Goal: Information Seeking & Learning: Learn about a topic

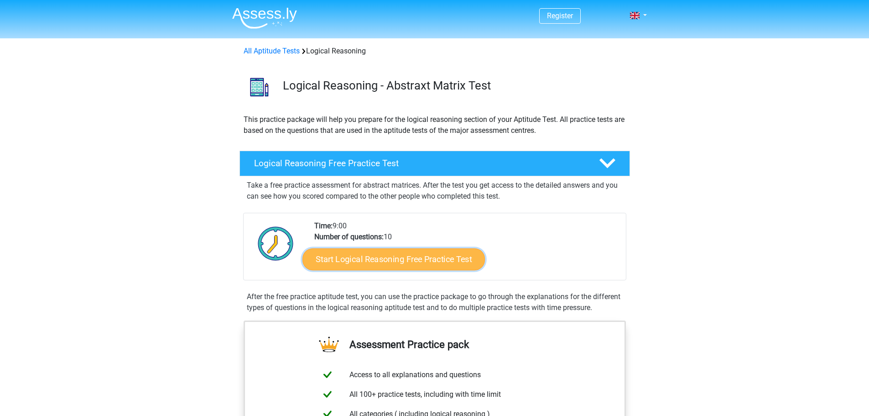
click at [402, 258] on link "Start Logical Reasoning Free Practice Test" at bounding box center [393, 259] width 182 height 22
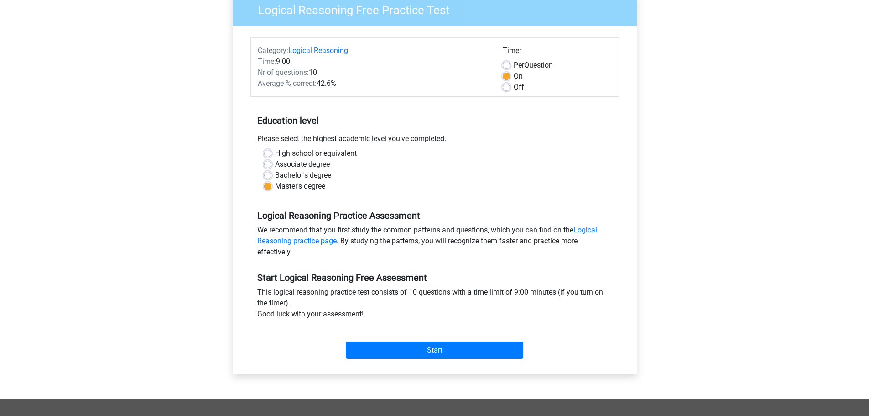
scroll to position [137, 0]
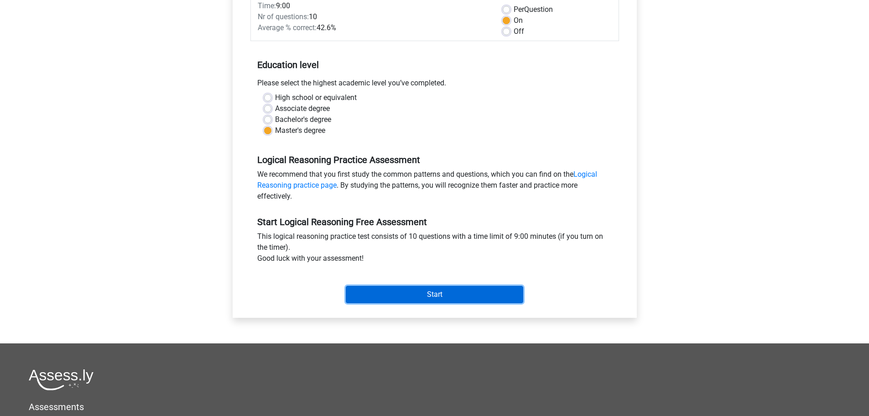
click at [366, 296] on input "Start" at bounding box center [434, 294] width 177 height 17
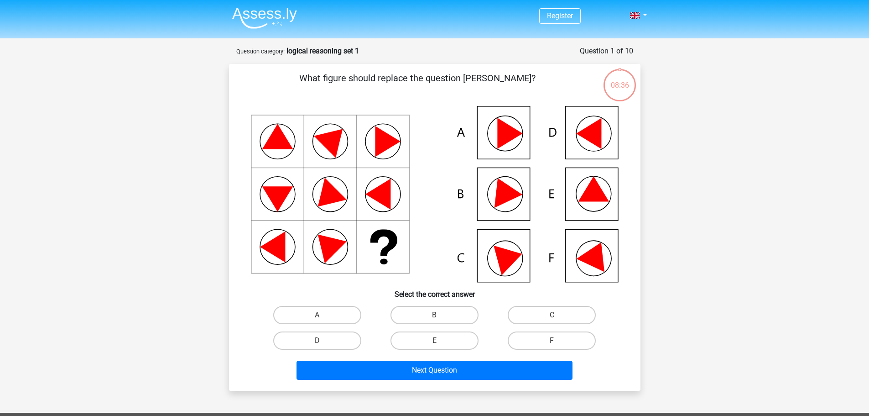
click at [590, 187] on icon at bounding box center [593, 188] width 31 height 25
click at [421, 345] on label "E" at bounding box center [435, 340] width 88 height 18
click at [434, 345] on input "E" at bounding box center [437, 343] width 6 height 6
radio input "true"
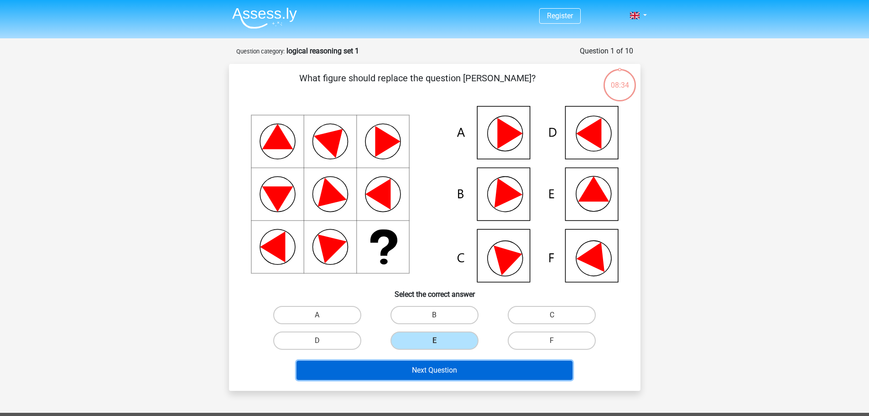
click at [429, 376] on button "Next Question" at bounding box center [435, 369] width 276 height 19
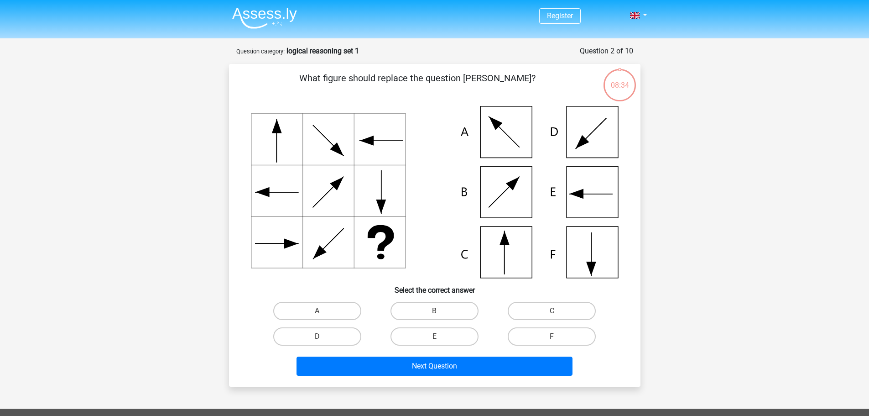
scroll to position [46, 0]
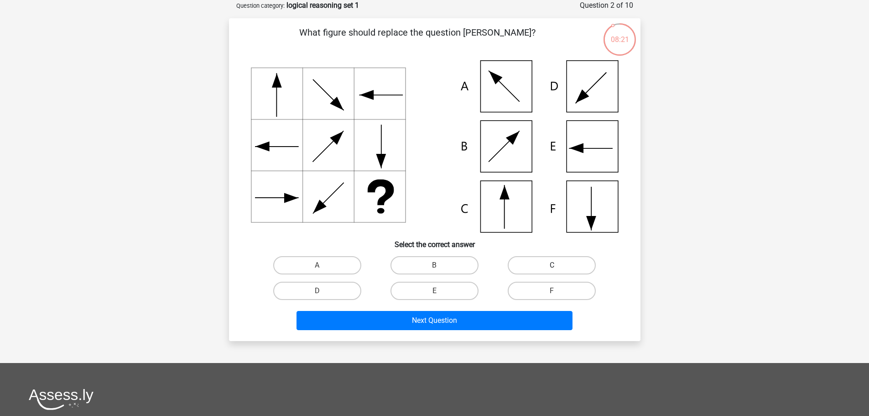
click at [523, 262] on label "C" at bounding box center [552, 265] width 88 height 18
click at [552, 265] on input "C" at bounding box center [555, 268] width 6 height 6
radio input "true"
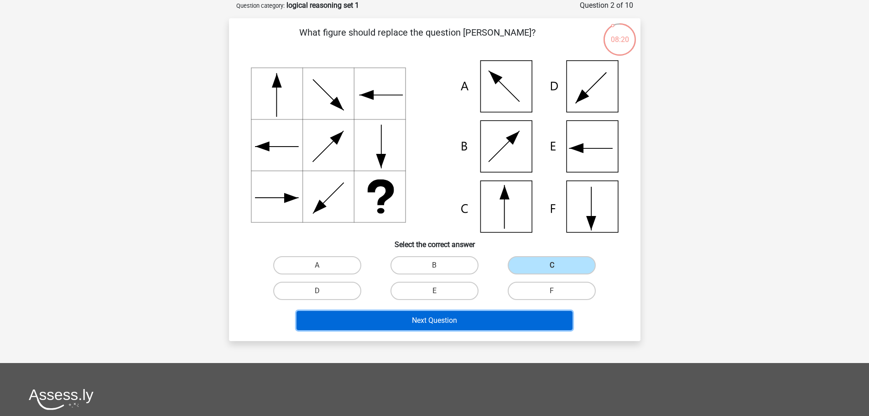
click at [422, 324] on button "Next Question" at bounding box center [435, 320] width 276 height 19
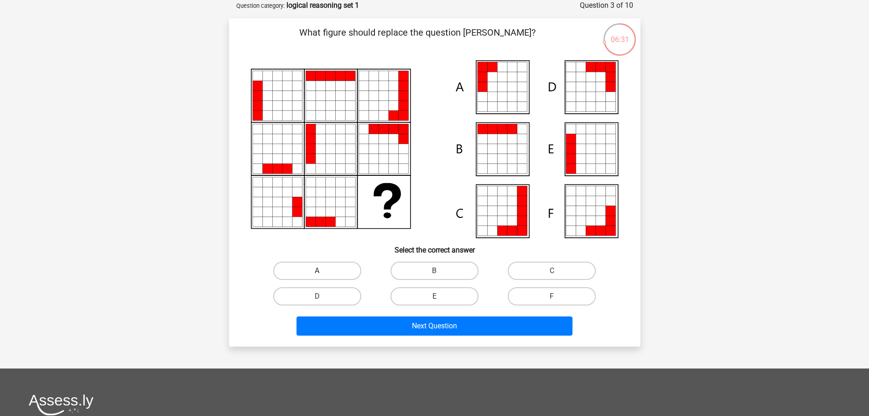
click at [355, 270] on label "A" at bounding box center [317, 270] width 88 height 18
click at [323, 271] on input "A" at bounding box center [320, 274] width 6 height 6
radio input "true"
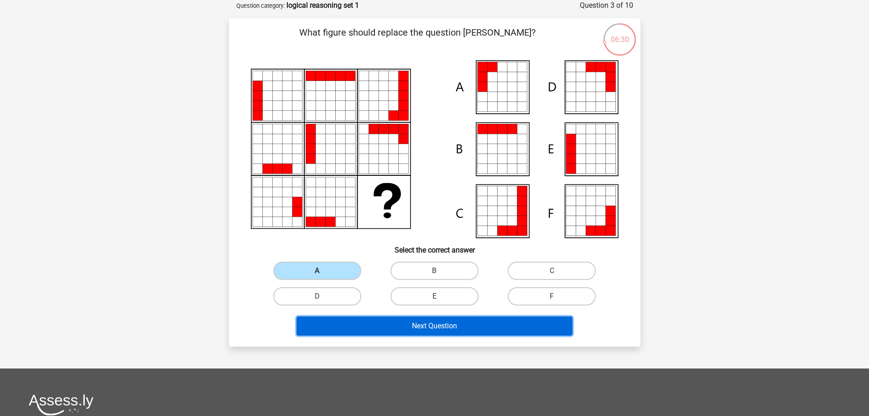
click at [450, 328] on button "Next Question" at bounding box center [435, 325] width 276 height 19
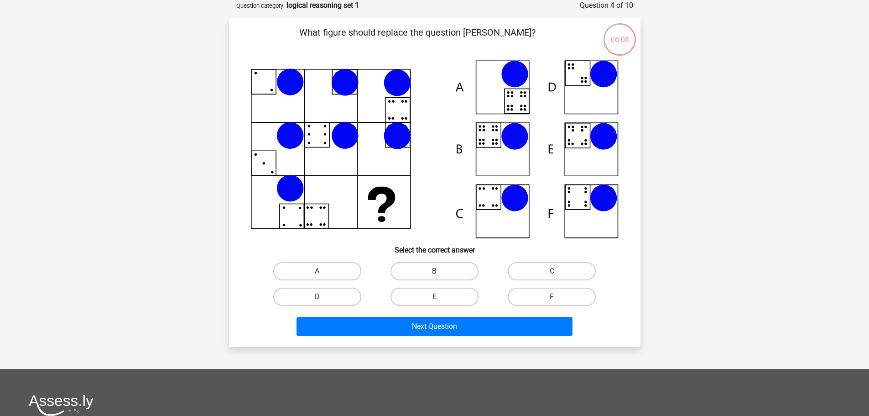
click at [462, 273] on label "B" at bounding box center [435, 271] width 88 height 18
click at [440, 273] on input "B" at bounding box center [437, 274] width 6 height 6
radio input "true"
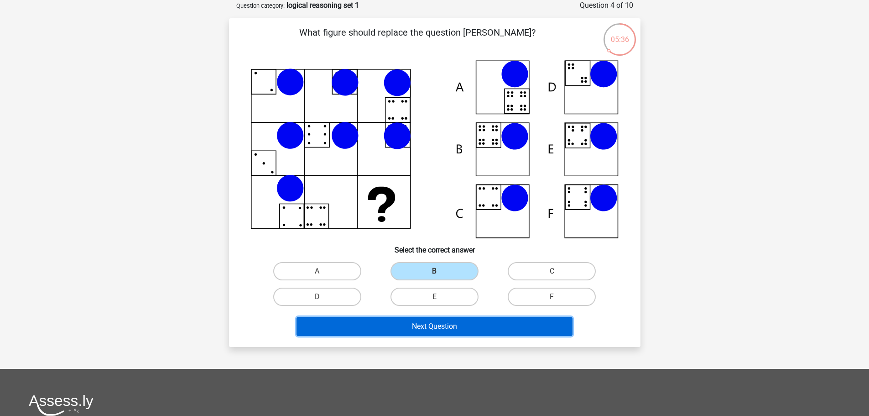
click at [451, 328] on button "Next Question" at bounding box center [435, 326] width 276 height 19
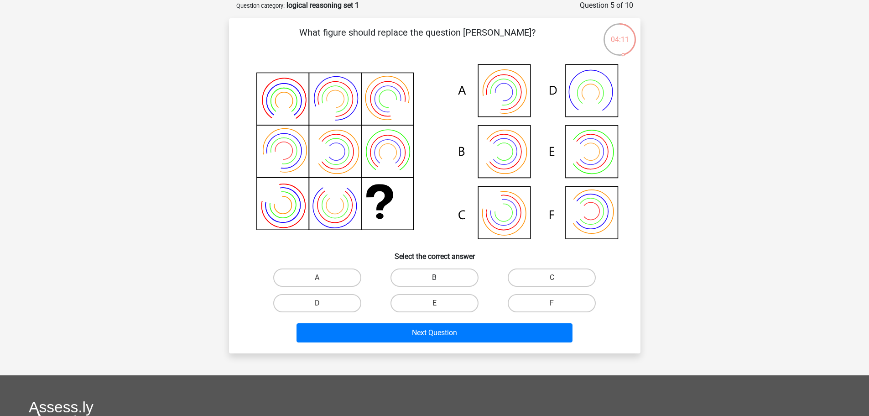
click at [425, 278] on label "B" at bounding box center [435, 277] width 88 height 18
click at [434, 278] on input "B" at bounding box center [437, 280] width 6 height 6
radio input "true"
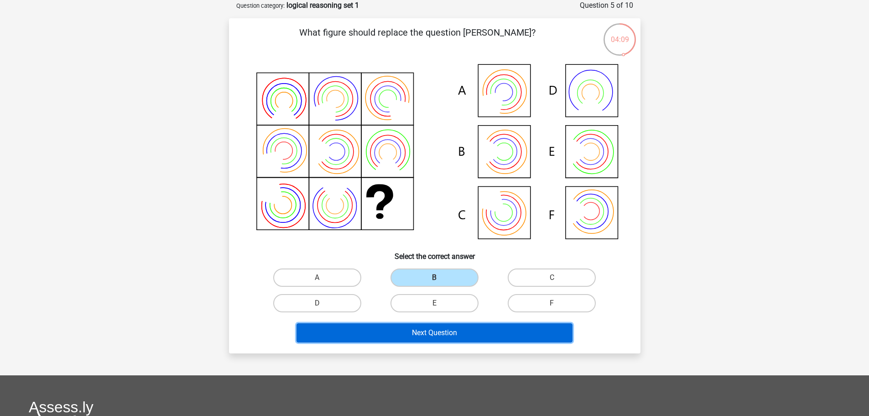
click at [429, 332] on button "Next Question" at bounding box center [435, 332] width 276 height 19
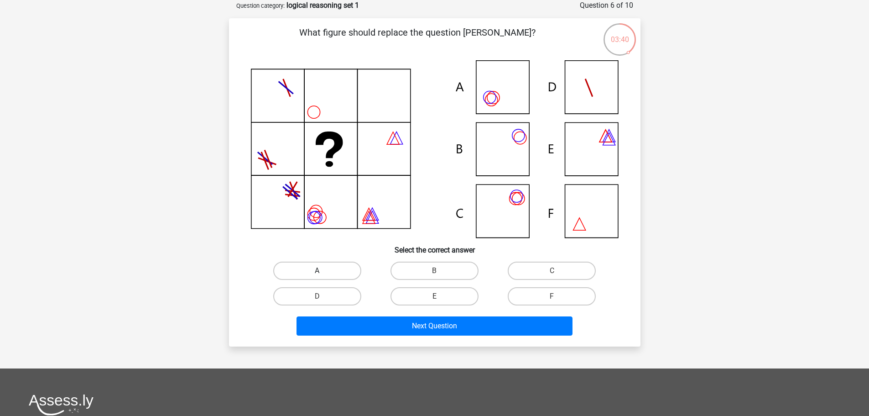
click at [342, 275] on label "A" at bounding box center [317, 270] width 88 height 18
click at [323, 275] on input "A" at bounding box center [320, 274] width 6 height 6
radio input "true"
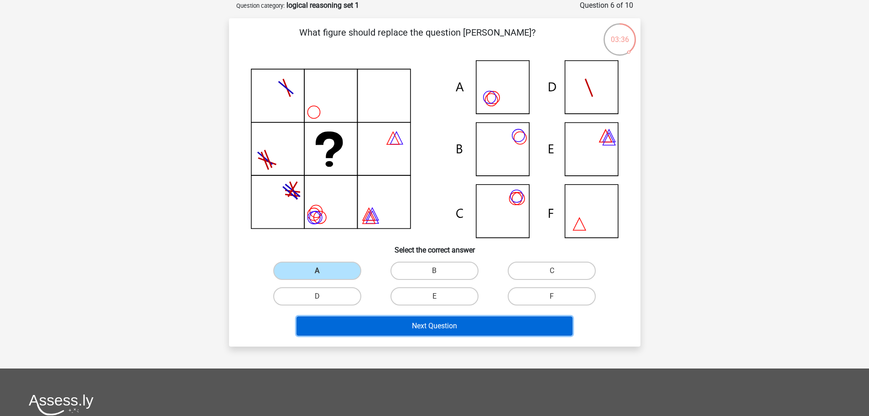
click at [435, 322] on button "Next Question" at bounding box center [435, 325] width 276 height 19
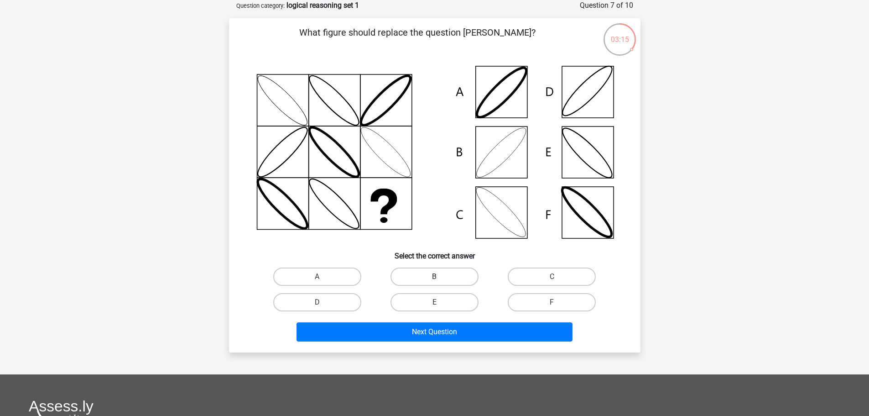
click at [456, 274] on label "B" at bounding box center [435, 276] width 88 height 18
click at [440, 276] on input "B" at bounding box center [437, 279] width 6 height 6
radio input "true"
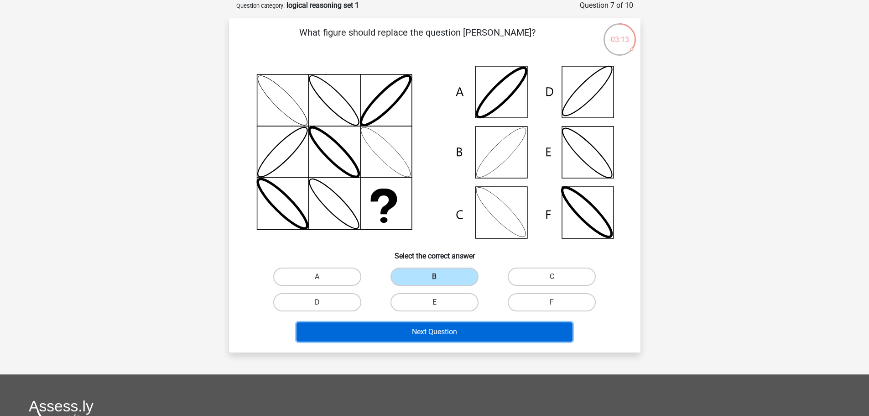
click at [404, 335] on button "Next Question" at bounding box center [435, 331] width 276 height 19
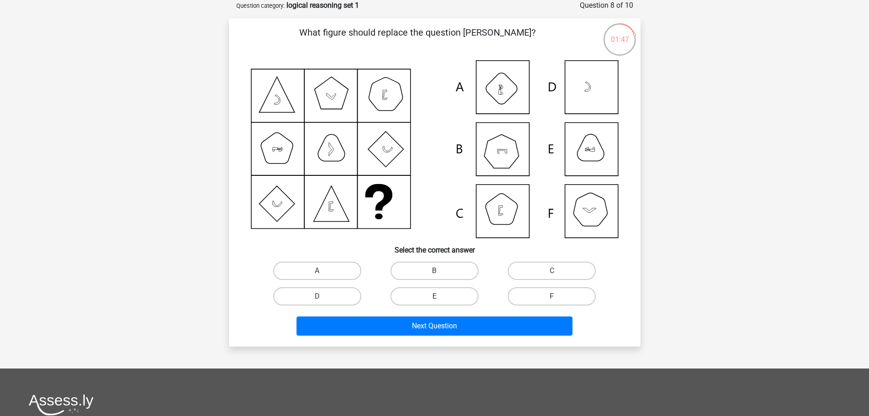
click at [318, 271] on input "A" at bounding box center [320, 274] width 6 height 6
radio input "true"
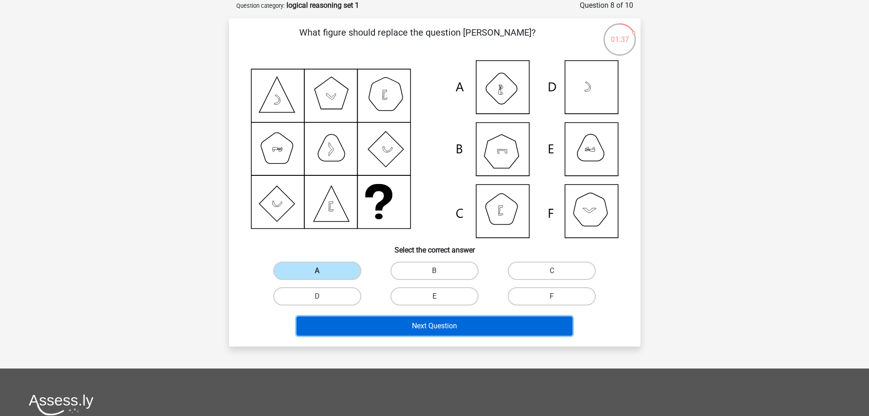
click at [418, 325] on button "Next Question" at bounding box center [435, 325] width 276 height 19
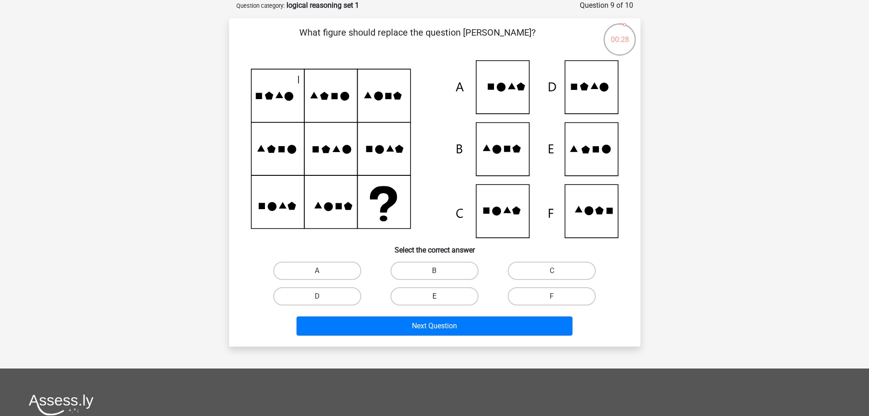
click at [444, 302] on label "E" at bounding box center [435, 296] width 88 height 18
click at [440, 302] on input "E" at bounding box center [437, 299] width 6 height 6
radio input "true"
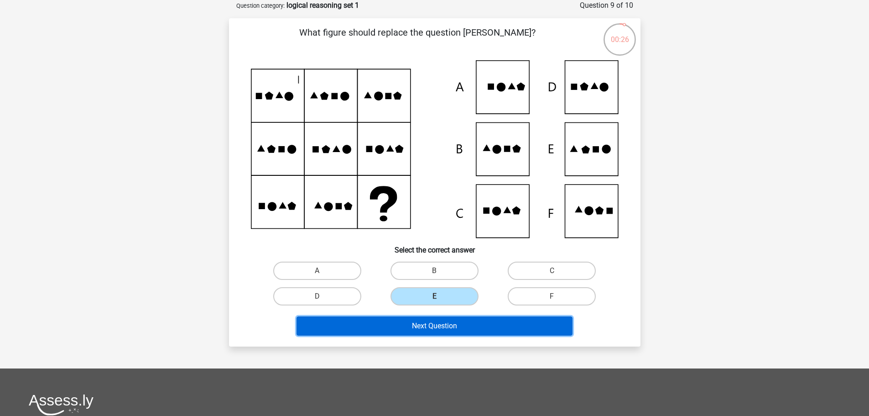
click at [426, 327] on button "Next Question" at bounding box center [435, 325] width 276 height 19
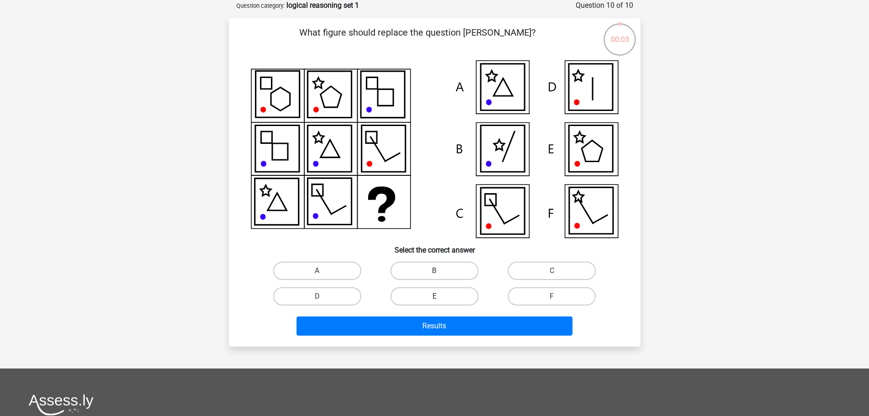
click at [406, 297] on label "E" at bounding box center [435, 296] width 88 height 18
click at [434, 297] on input "E" at bounding box center [437, 299] width 6 height 6
radio input "true"
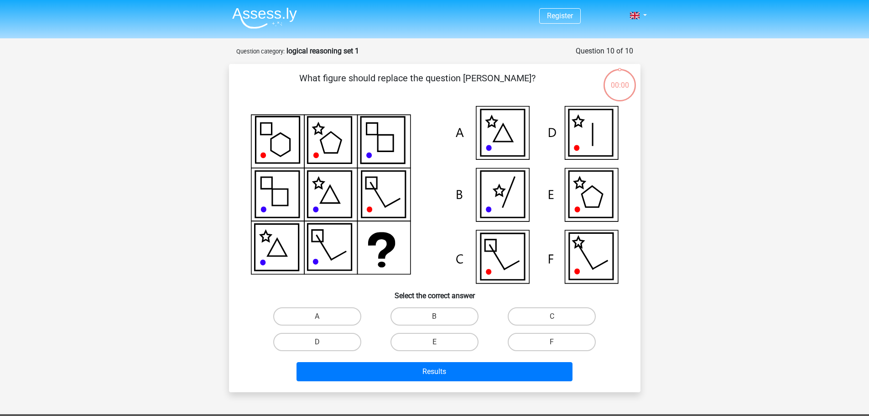
scroll to position [46, 0]
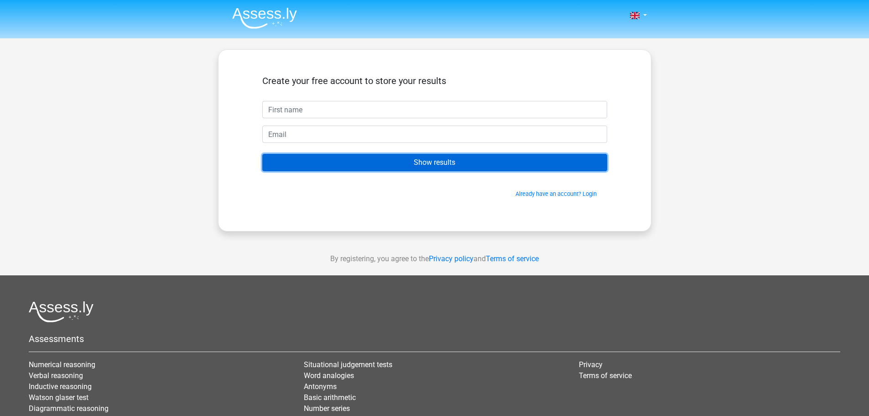
click at [343, 166] on input "Show results" at bounding box center [434, 162] width 345 height 17
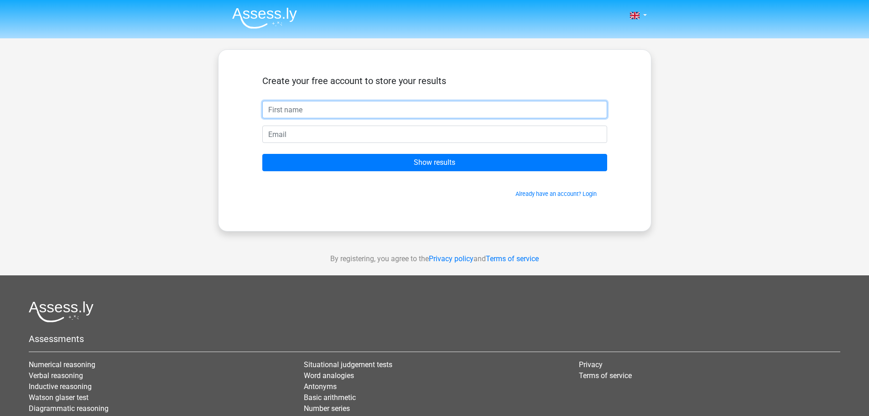
click at [305, 110] on input "text" at bounding box center [434, 109] width 345 height 17
type input "MP"
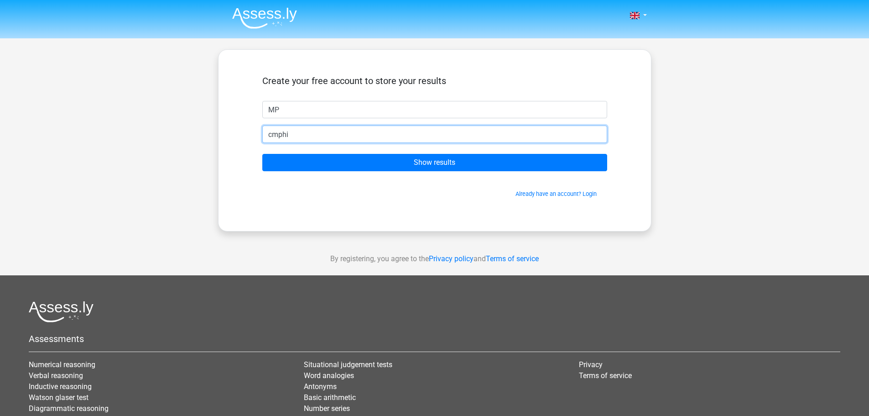
type input "[EMAIL_ADDRESS][DOMAIN_NAME]"
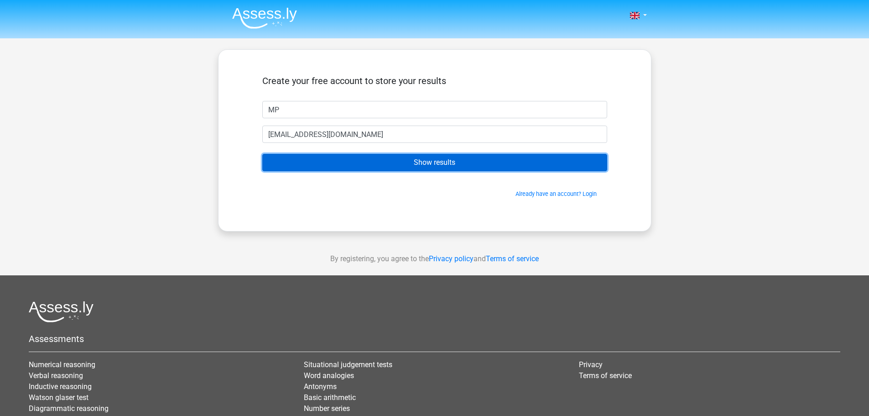
click at [375, 169] on input "Show results" at bounding box center [434, 162] width 345 height 17
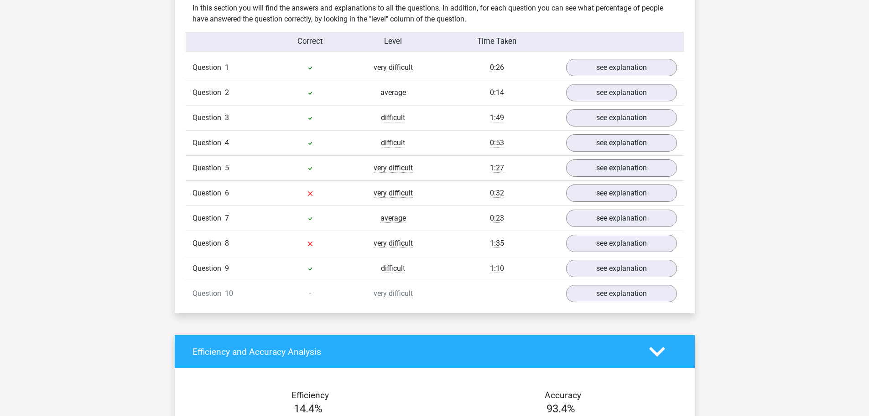
scroll to position [730, 0]
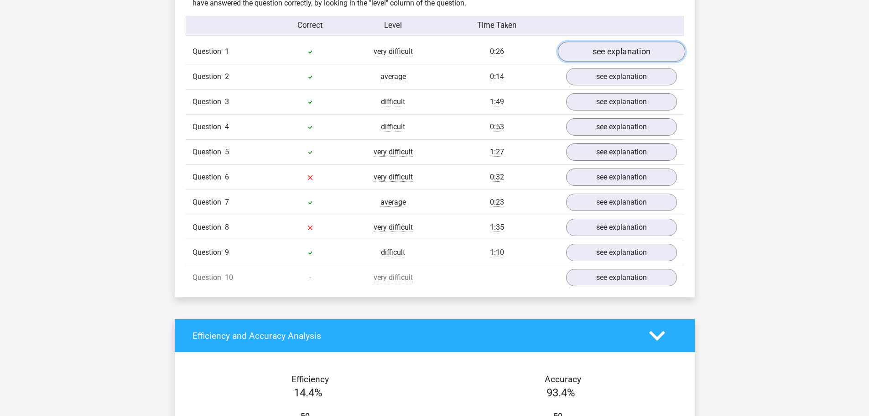
click at [587, 51] on link "see explanation" at bounding box center [620, 52] width 127 height 20
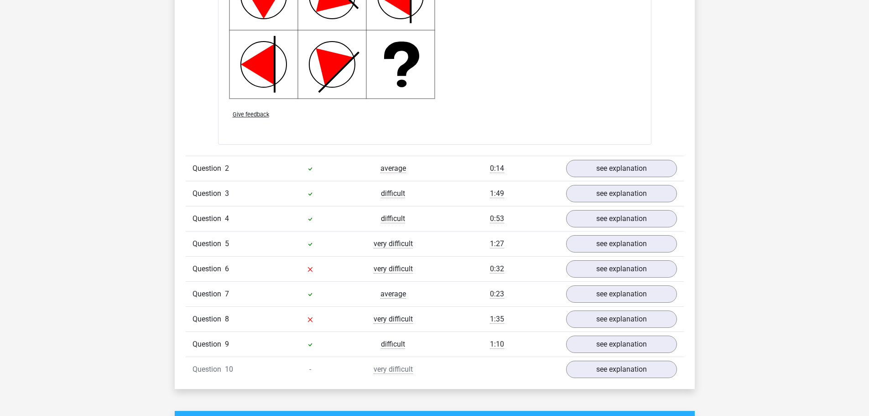
scroll to position [1277, 0]
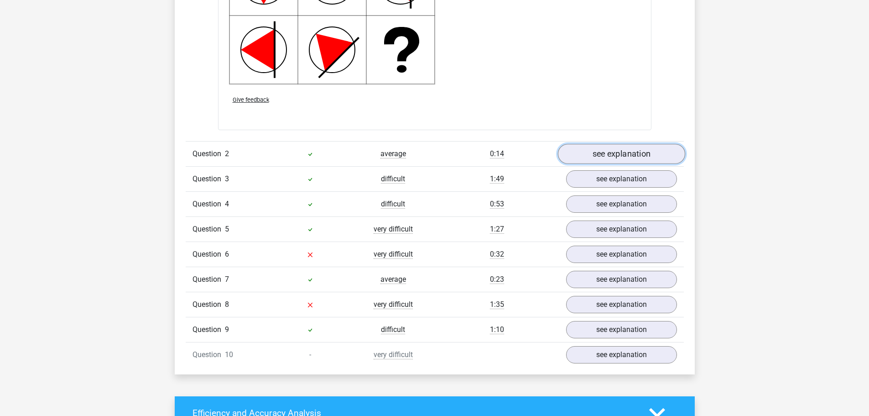
click at [619, 154] on link "see explanation" at bounding box center [620, 154] width 127 height 20
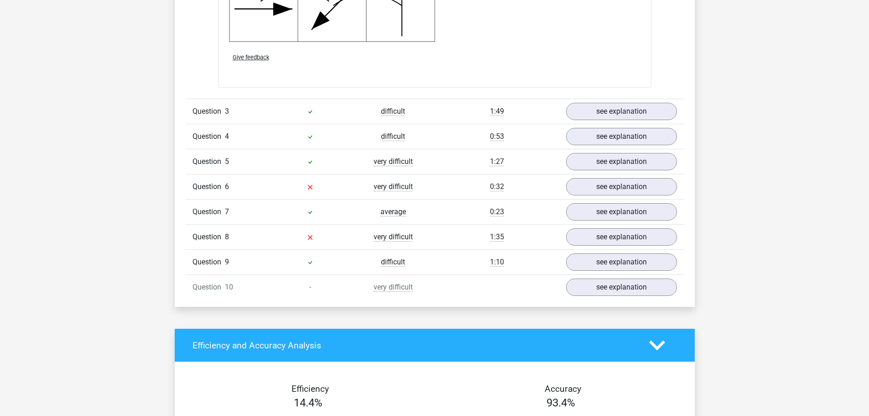
scroll to position [1962, 0]
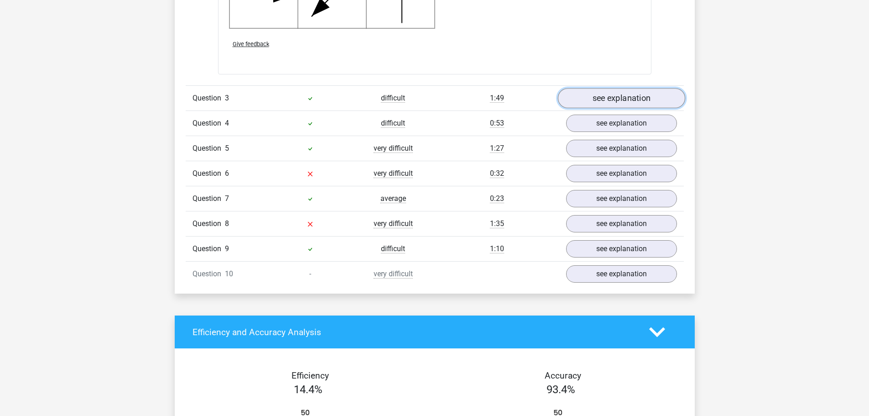
click at [598, 97] on link "see explanation" at bounding box center [620, 99] width 127 height 20
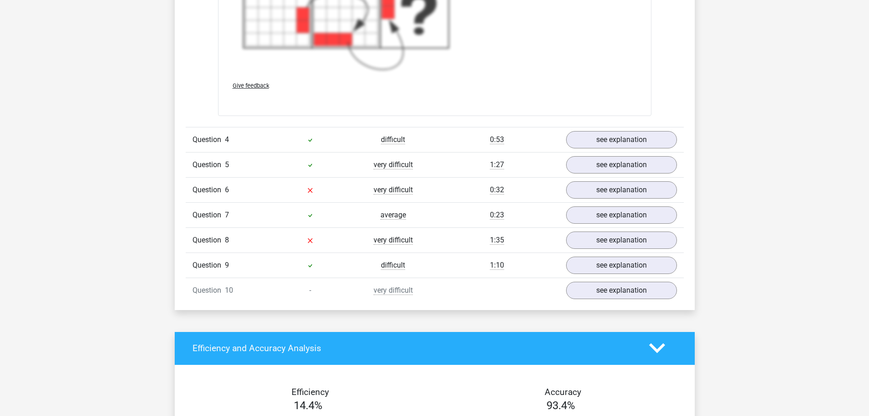
scroll to position [2646, 0]
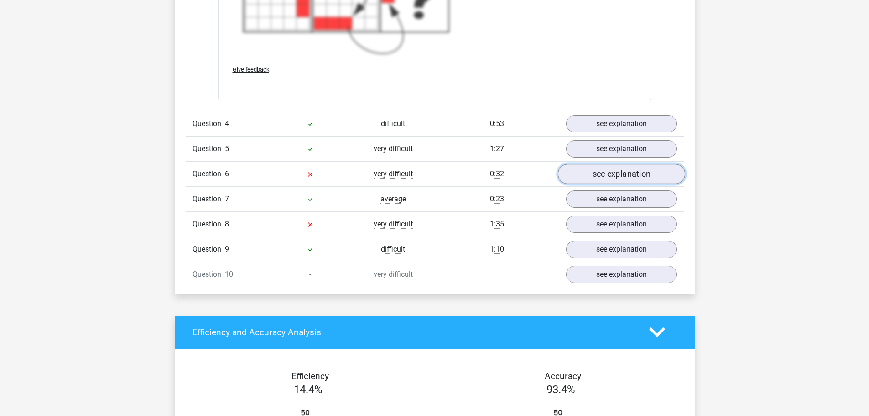
click at [591, 171] on link "see explanation" at bounding box center [620, 174] width 127 height 20
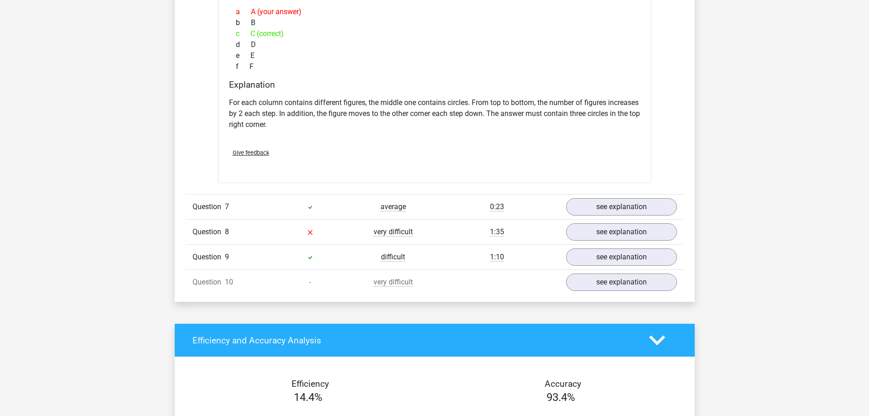
scroll to position [3102, 0]
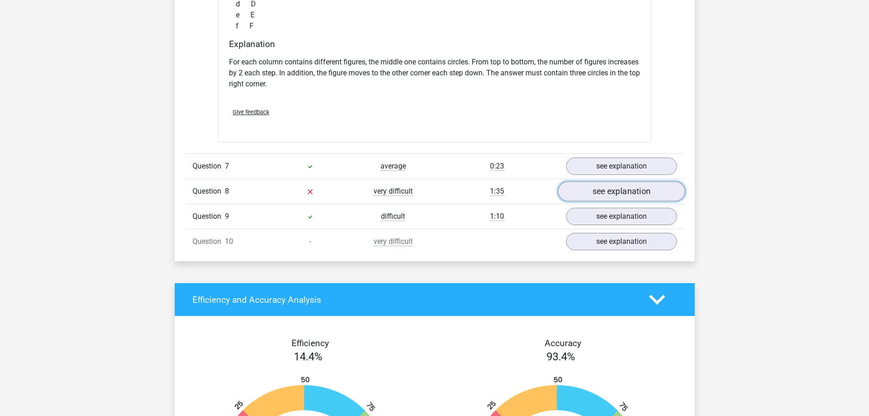
click at [594, 197] on link "see explanation" at bounding box center [620, 191] width 127 height 20
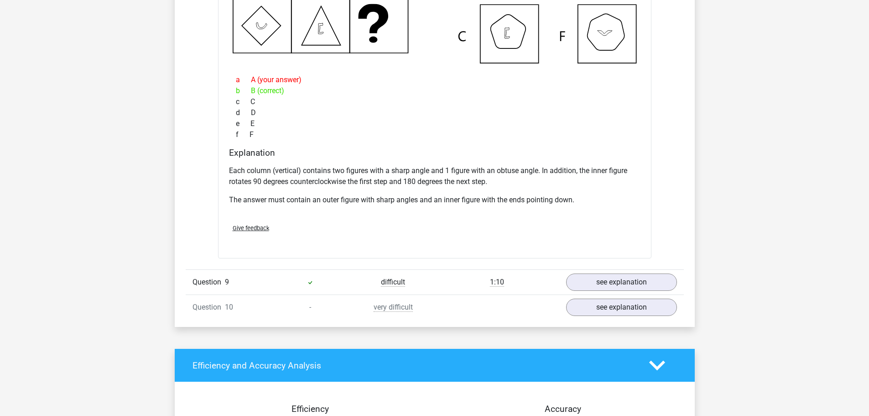
scroll to position [3513, 0]
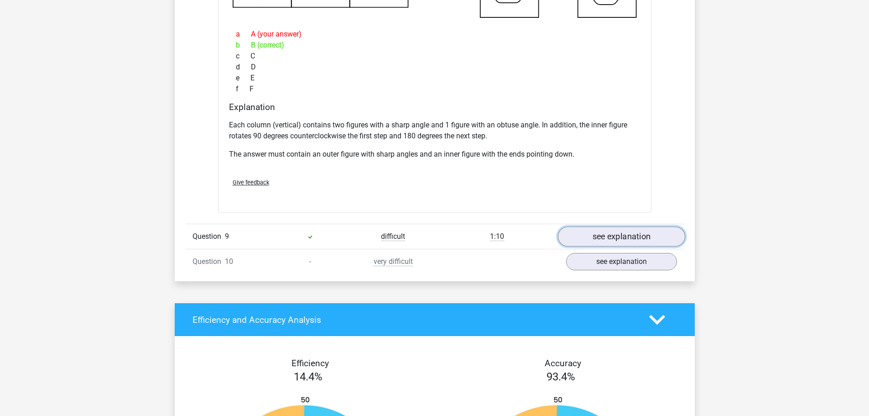
click at [613, 237] on link "see explanation" at bounding box center [620, 236] width 127 height 20
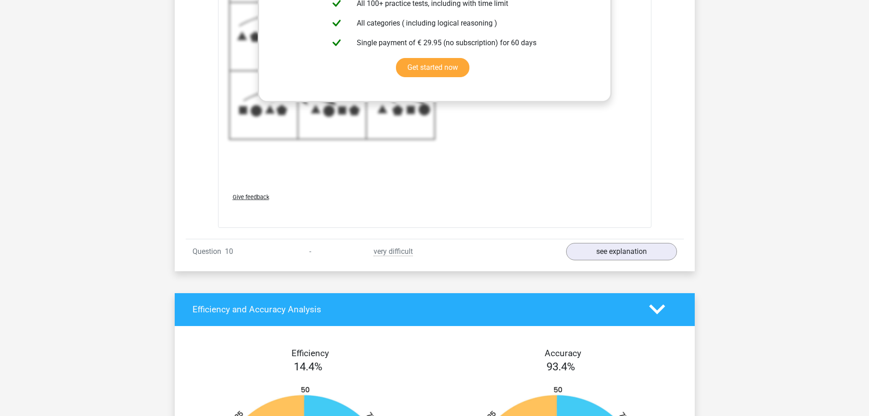
scroll to position [4197, 0]
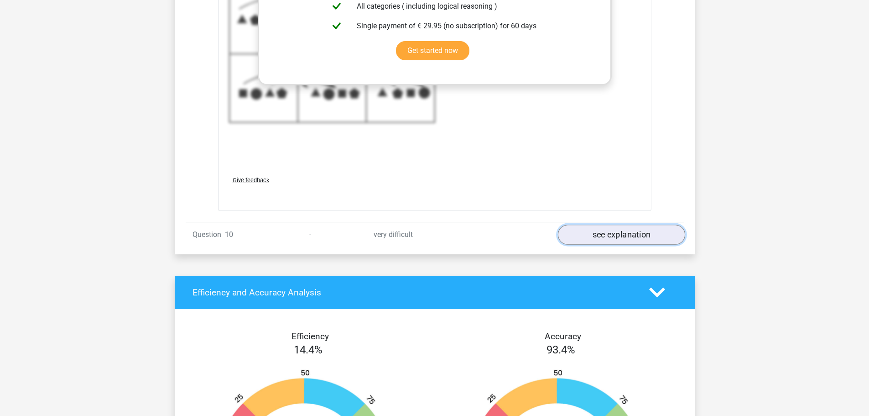
click at [591, 235] on link "see explanation" at bounding box center [620, 234] width 127 height 20
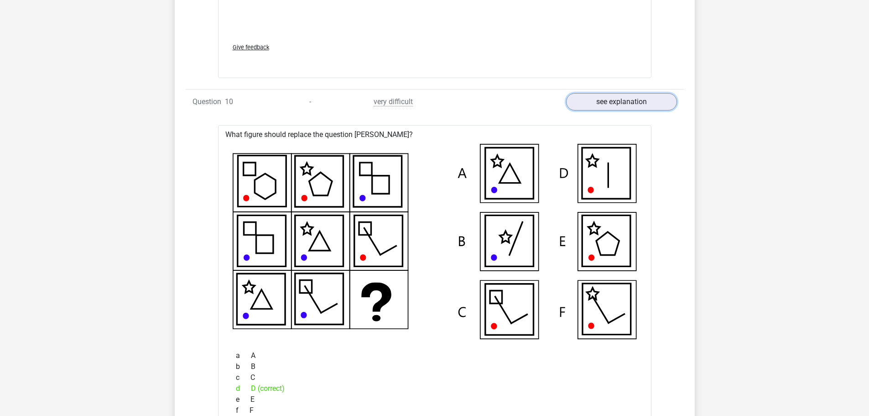
scroll to position [4334, 0]
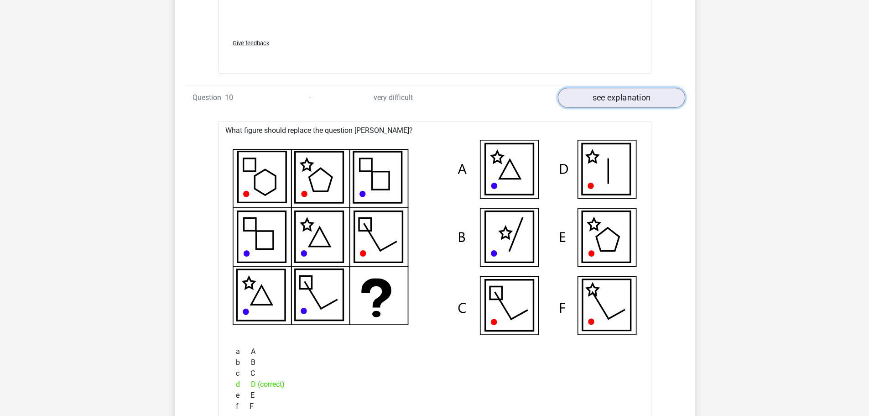
click at [600, 91] on link "see explanation" at bounding box center [620, 98] width 127 height 20
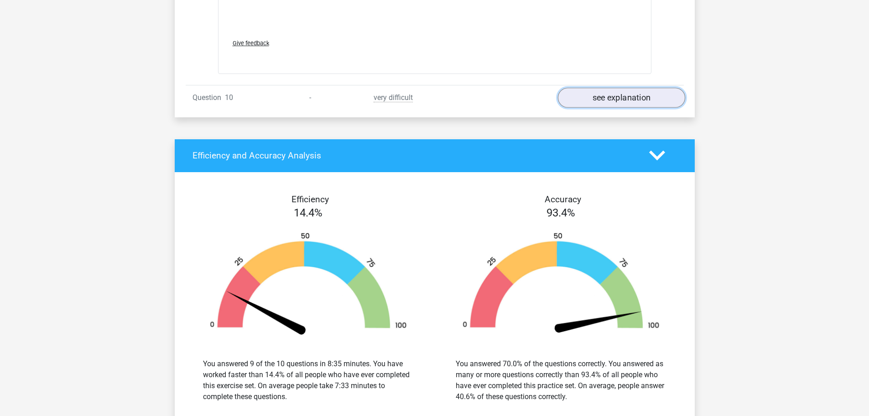
click at [590, 102] on link "see explanation" at bounding box center [620, 98] width 127 height 20
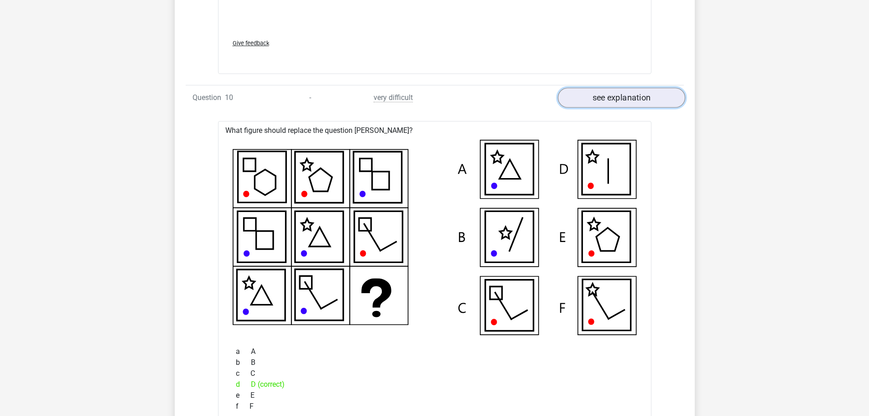
click at [590, 102] on link "see explanation" at bounding box center [620, 98] width 127 height 20
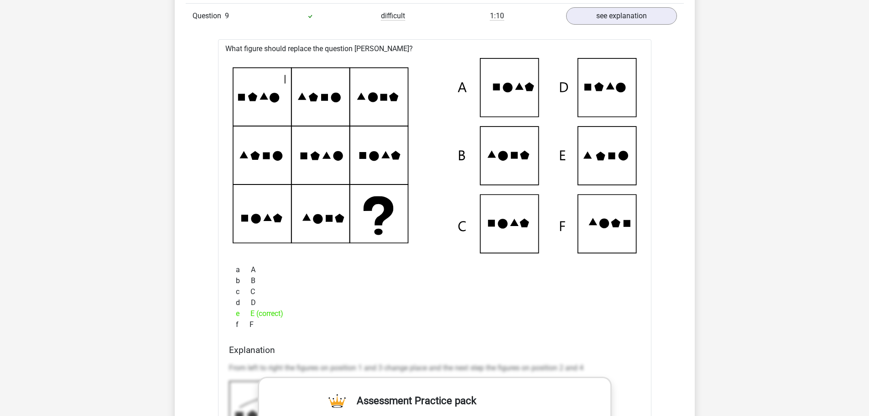
scroll to position [3695, 0]
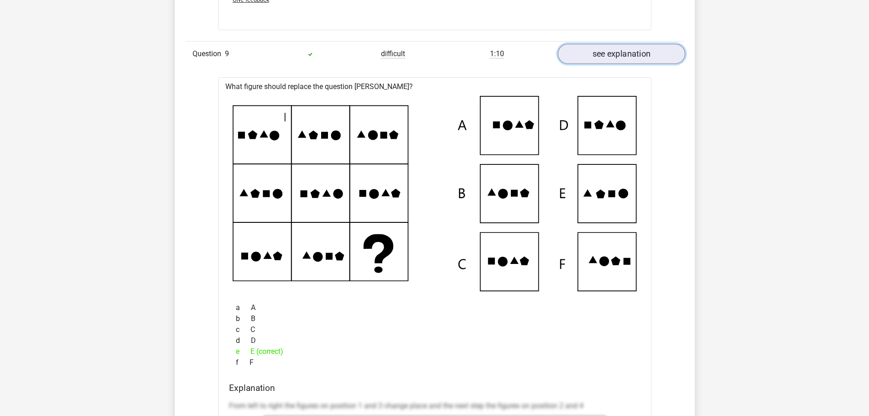
click at [599, 51] on link "see explanation" at bounding box center [620, 54] width 127 height 20
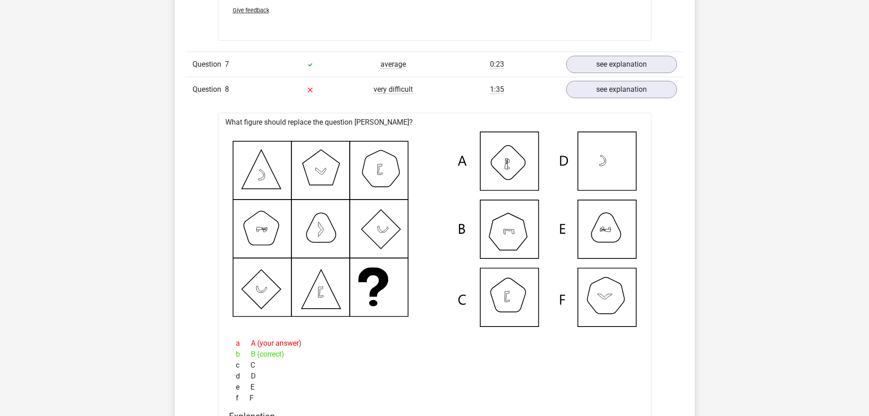
scroll to position [3193, 0]
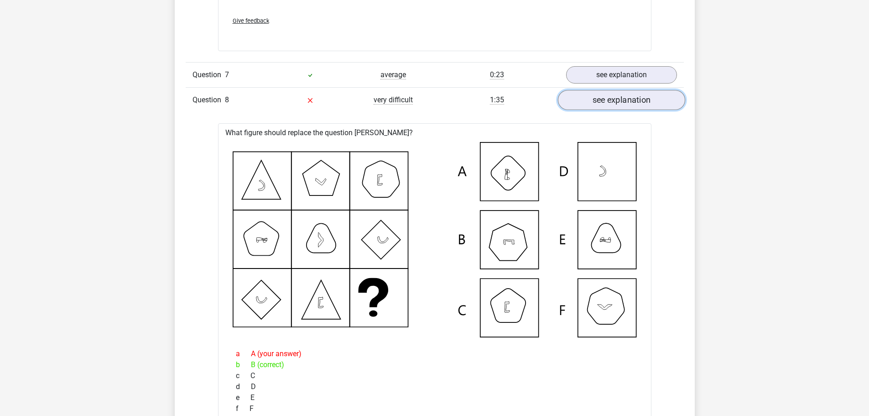
click at [636, 96] on link "see explanation" at bounding box center [620, 100] width 127 height 20
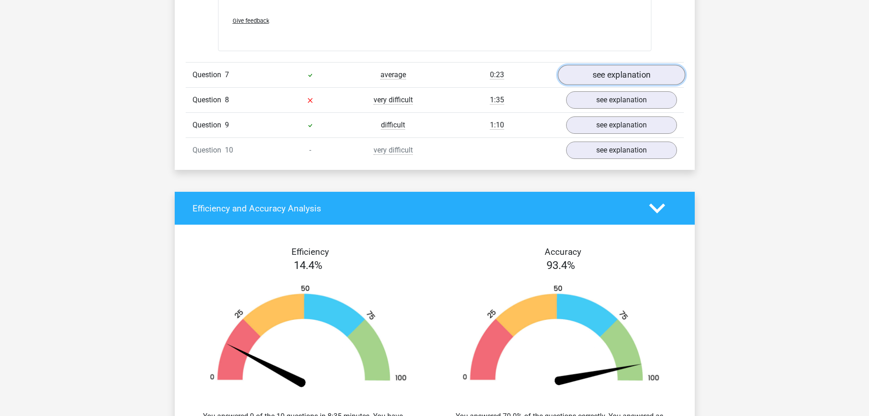
click at [601, 74] on link "see explanation" at bounding box center [620, 75] width 127 height 20
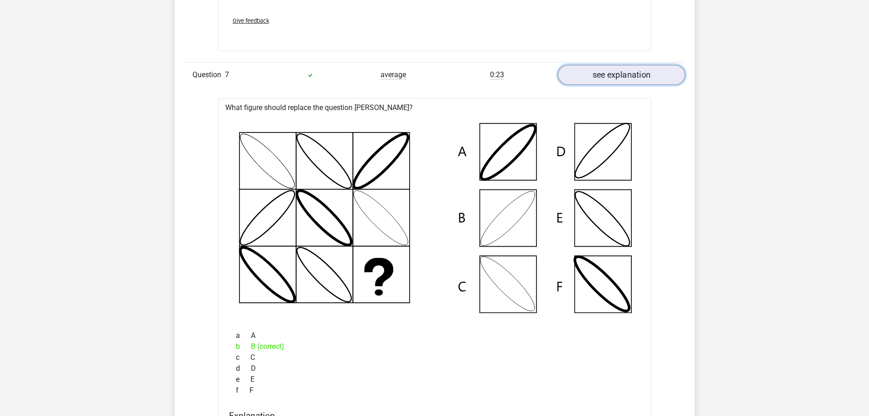
click at [601, 74] on link "see explanation" at bounding box center [620, 75] width 127 height 20
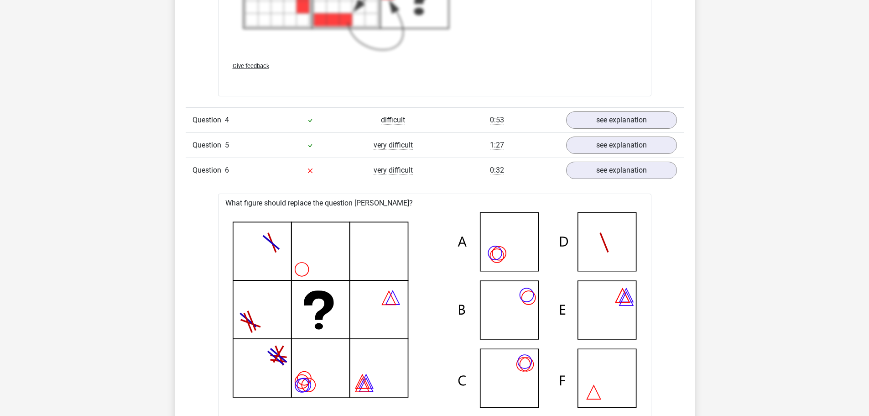
scroll to position [2646, 0]
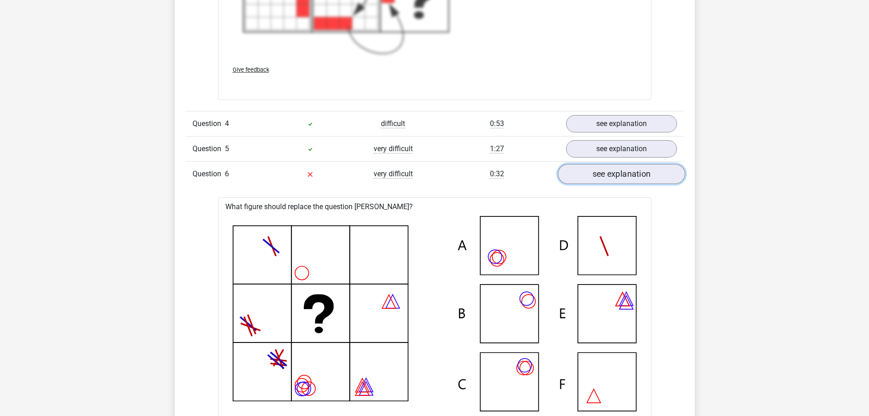
click at [596, 169] on link "see explanation" at bounding box center [620, 174] width 127 height 20
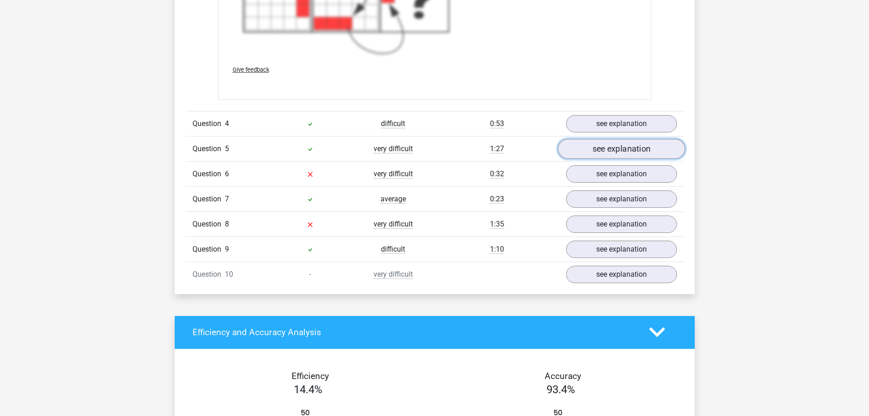
click at [587, 152] on link "see explanation" at bounding box center [620, 149] width 127 height 20
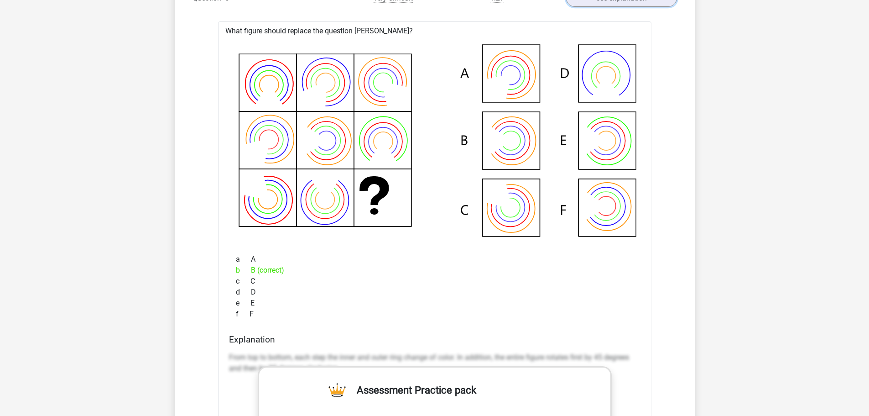
scroll to position [2783, 0]
